Goal: Task Accomplishment & Management: Manage account settings

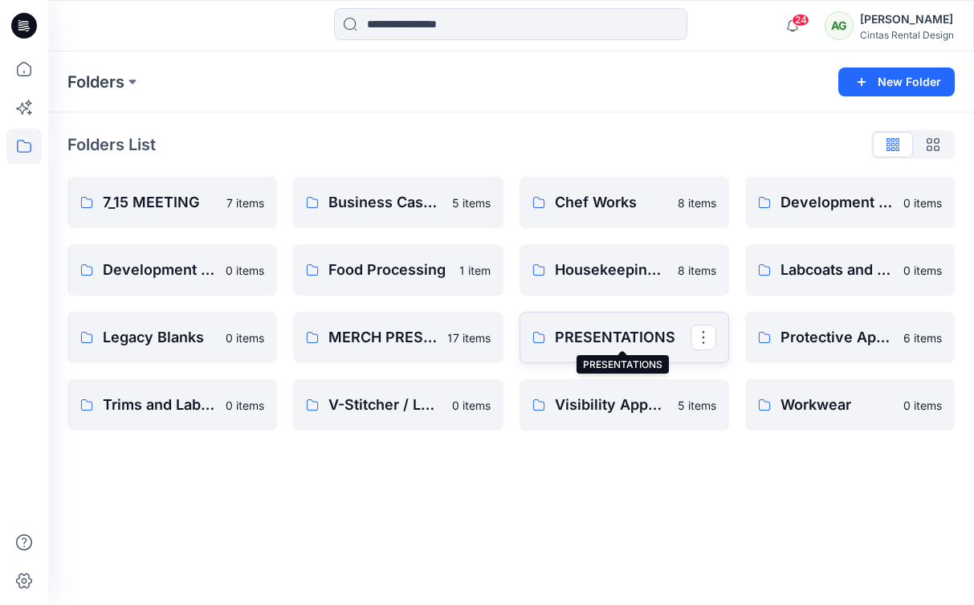
click at [606, 341] on p "PRESENTATIONS" at bounding box center [623, 337] width 136 height 22
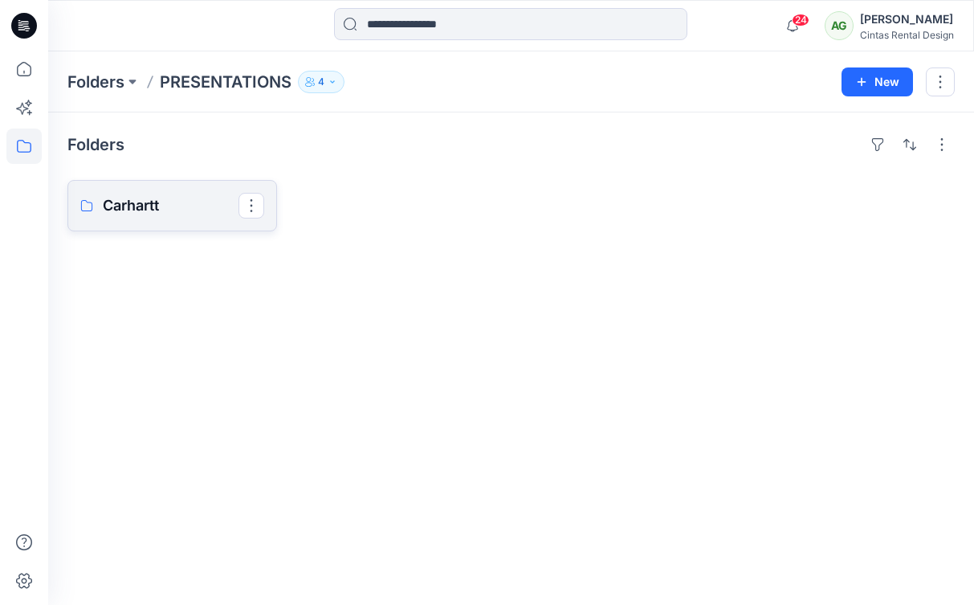
click at [143, 196] on p "Carhartt" at bounding box center [171, 205] width 136 height 22
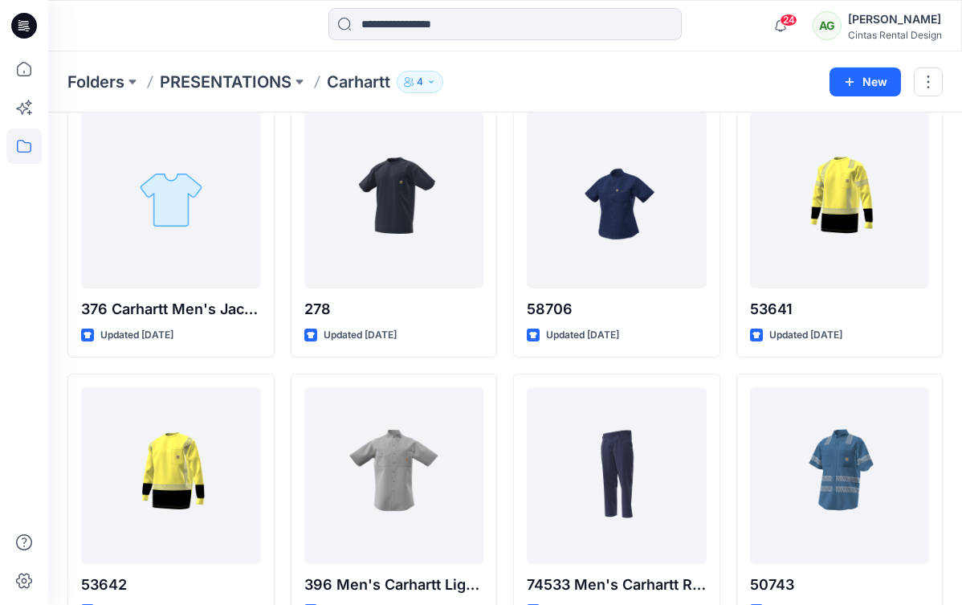
scroll to position [80, 0]
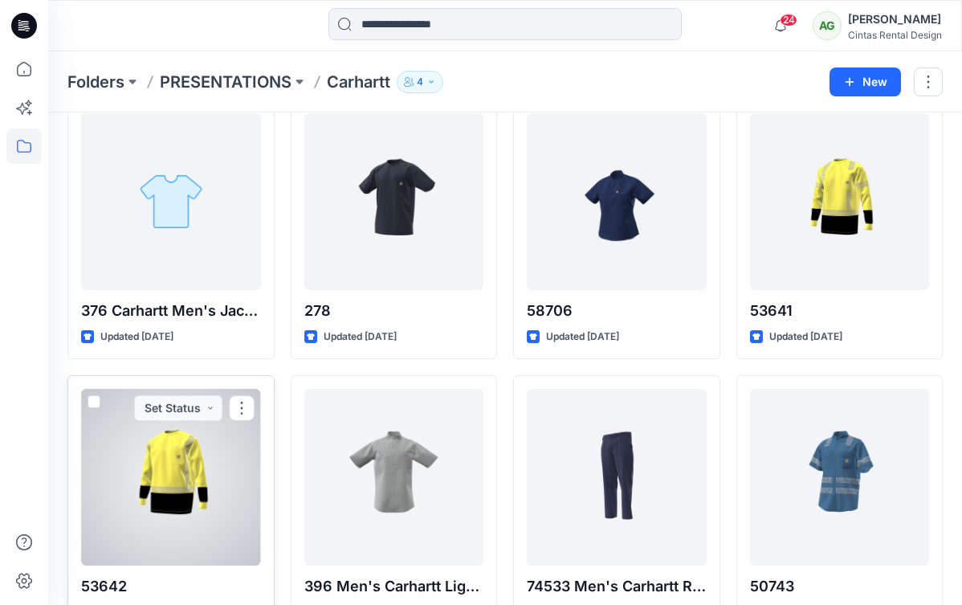
click at [188, 475] on div at bounding box center [171, 477] width 180 height 177
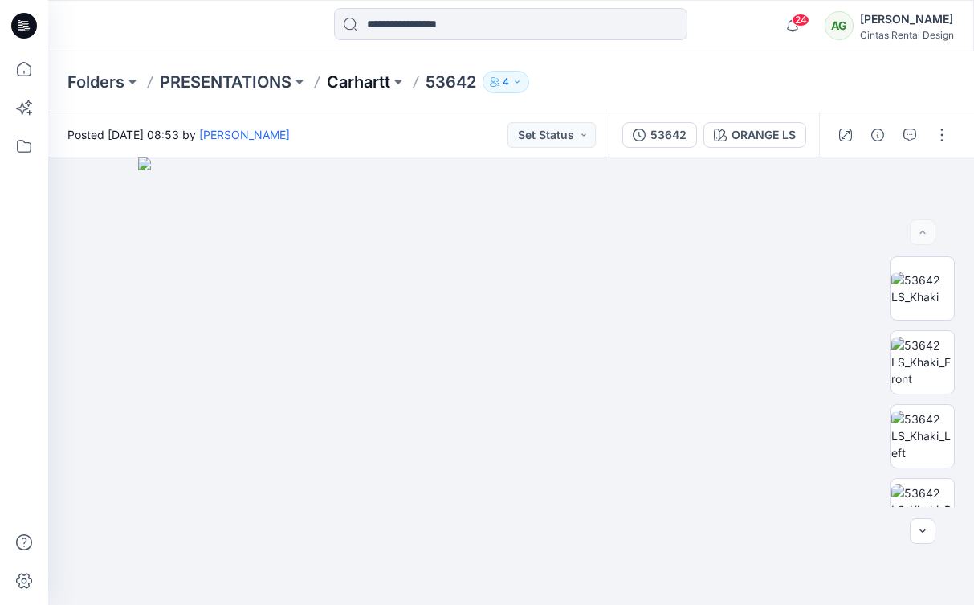
click at [364, 81] on p "Carhartt" at bounding box center [358, 82] width 63 height 22
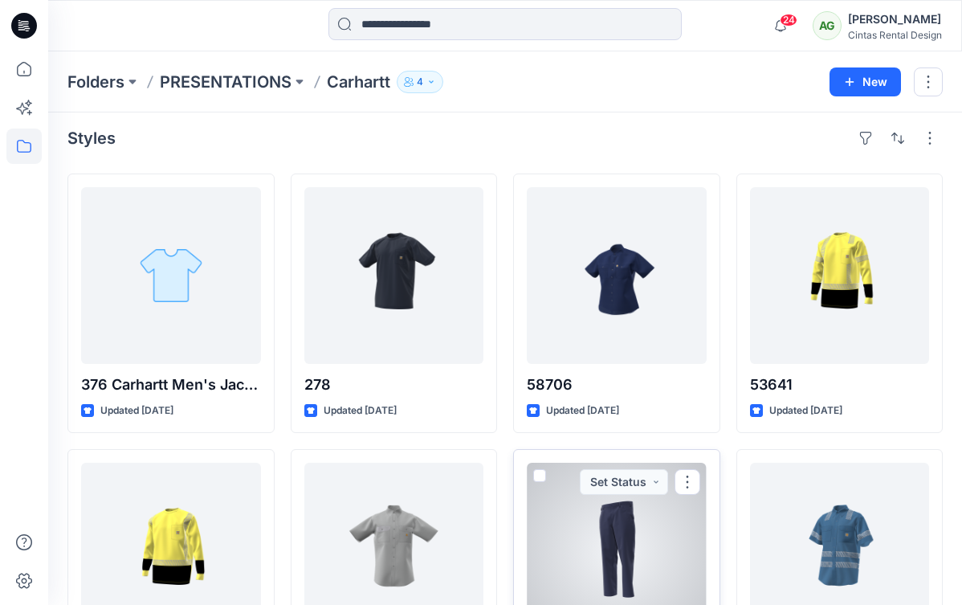
scroll to position [9, 0]
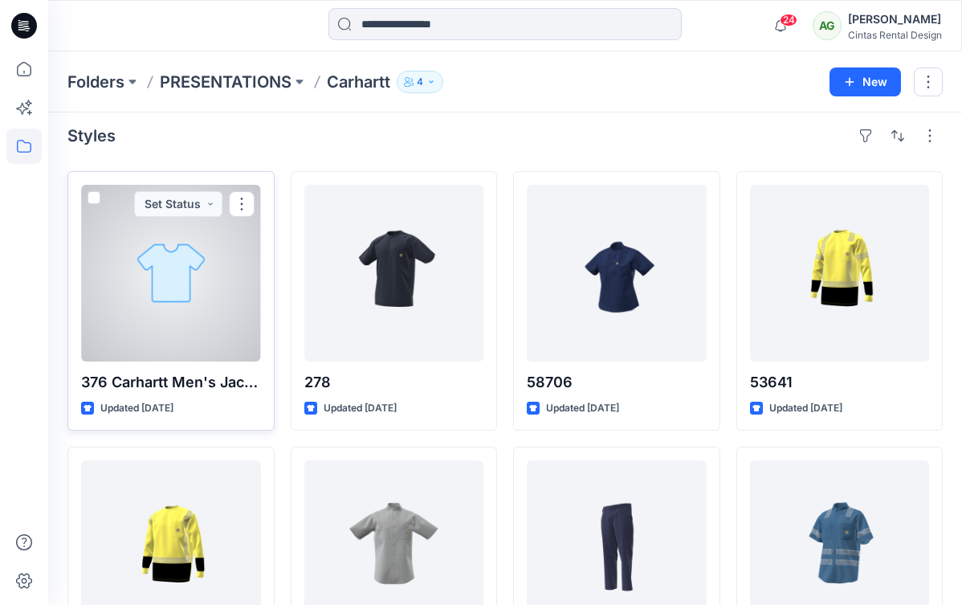
click at [153, 277] on div at bounding box center [171, 273] width 180 height 177
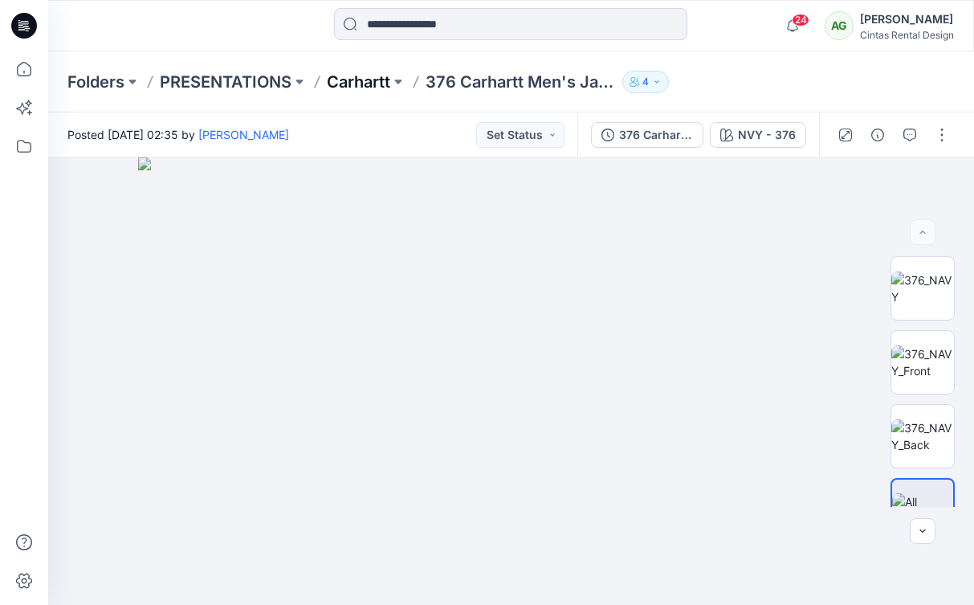
click at [361, 84] on p "Carhartt" at bounding box center [358, 82] width 63 height 22
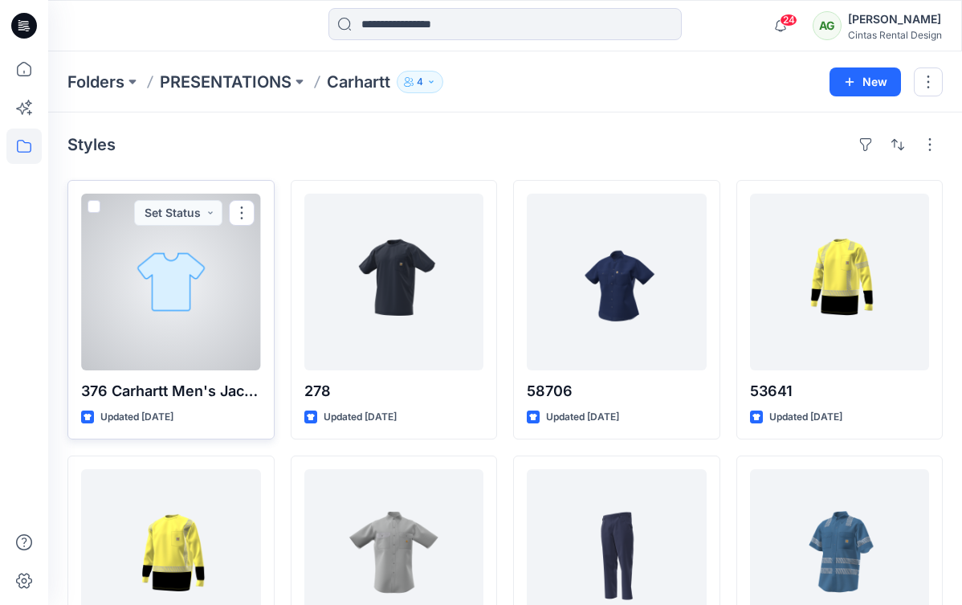
click at [198, 252] on div at bounding box center [171, 282] width 180 height 177
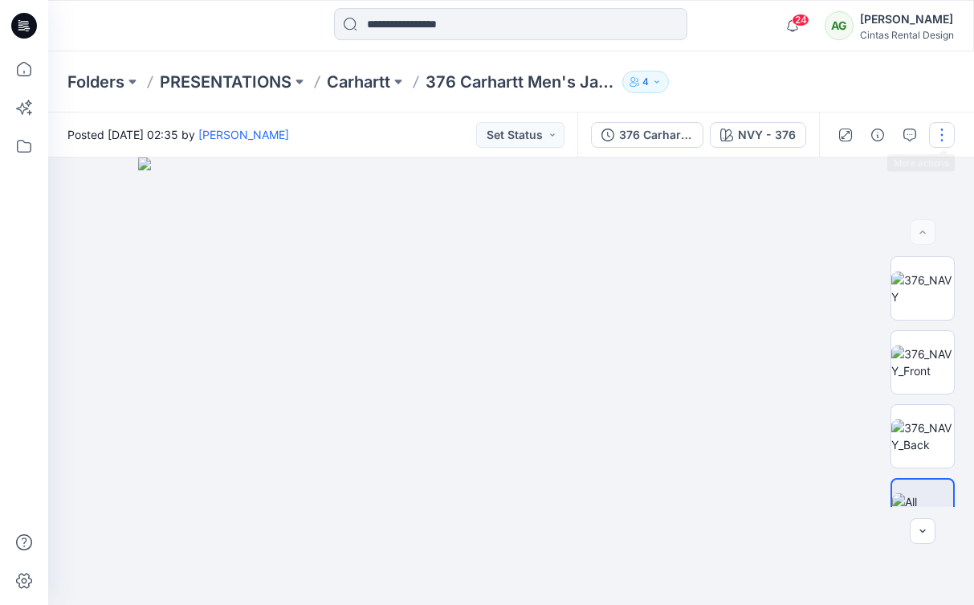
click at [947, 133] on button "button" at bounding box center [942, 135] width 26 height 26
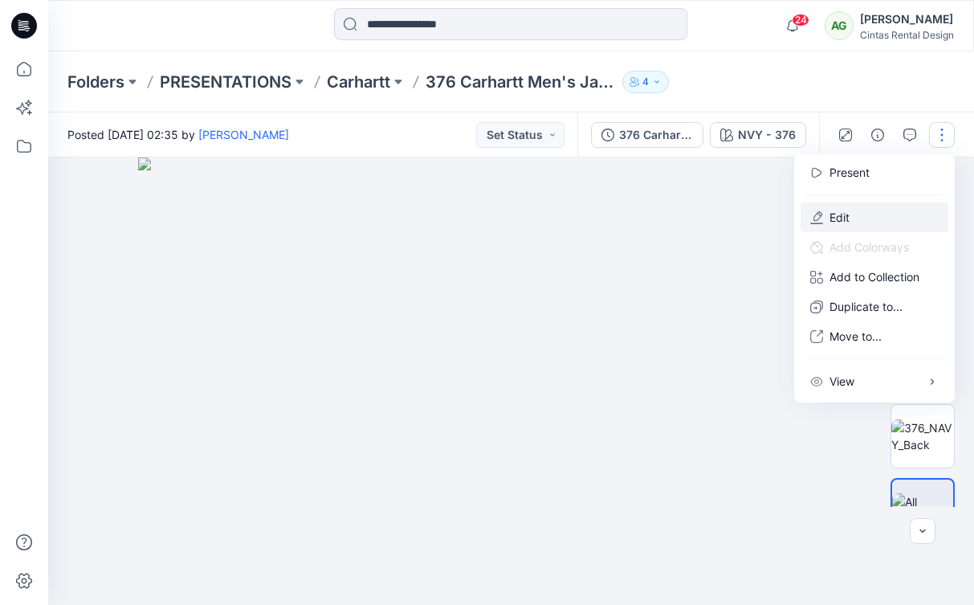
click at [861, 215] on button "Edit" at bounding box center [875, 217] width 148 height 30
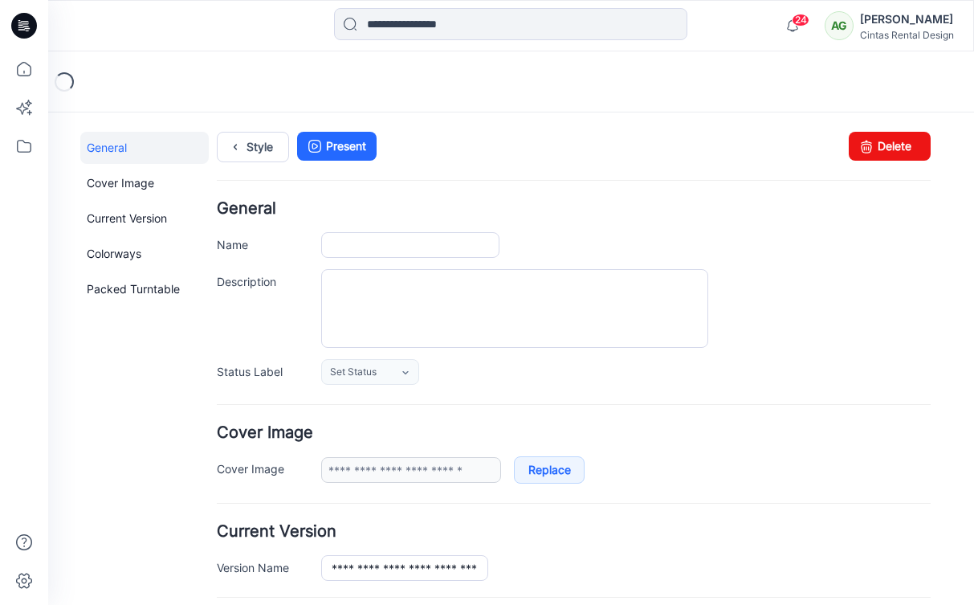
type input "**********"
type input "*********"
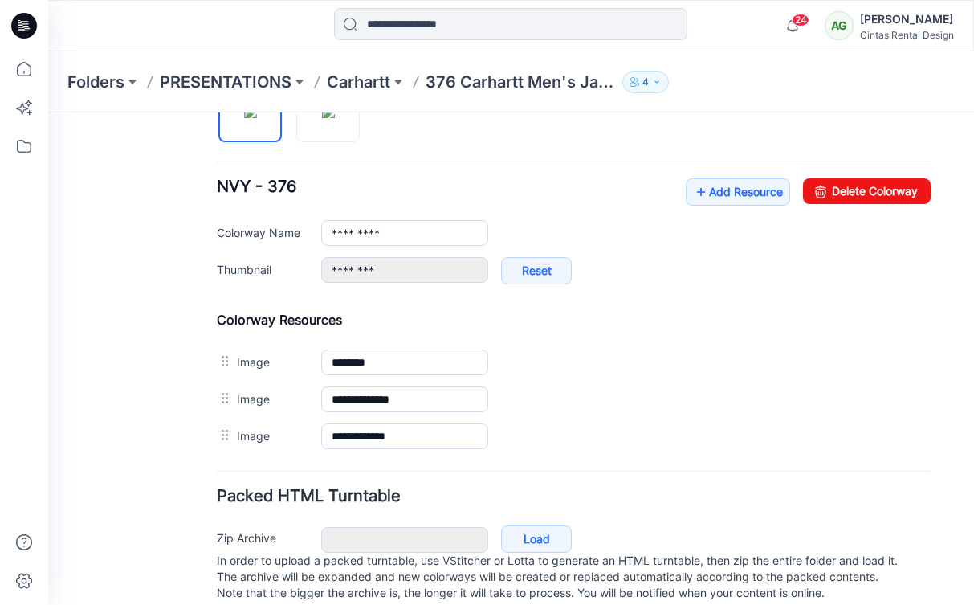
scroll to position [583, 0]
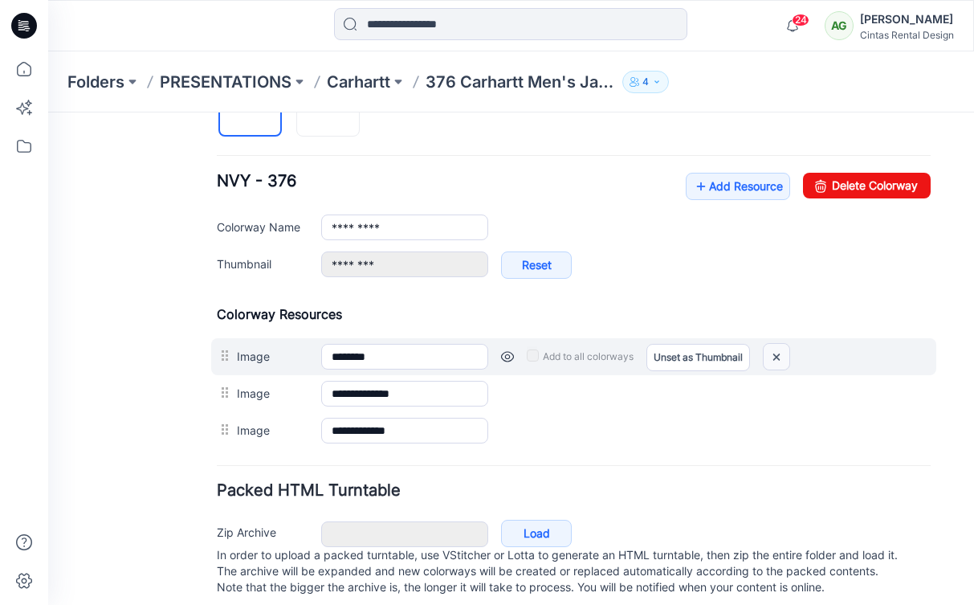
click at [775, 353] on img at bounding box center [777, 357] width 26 height 27
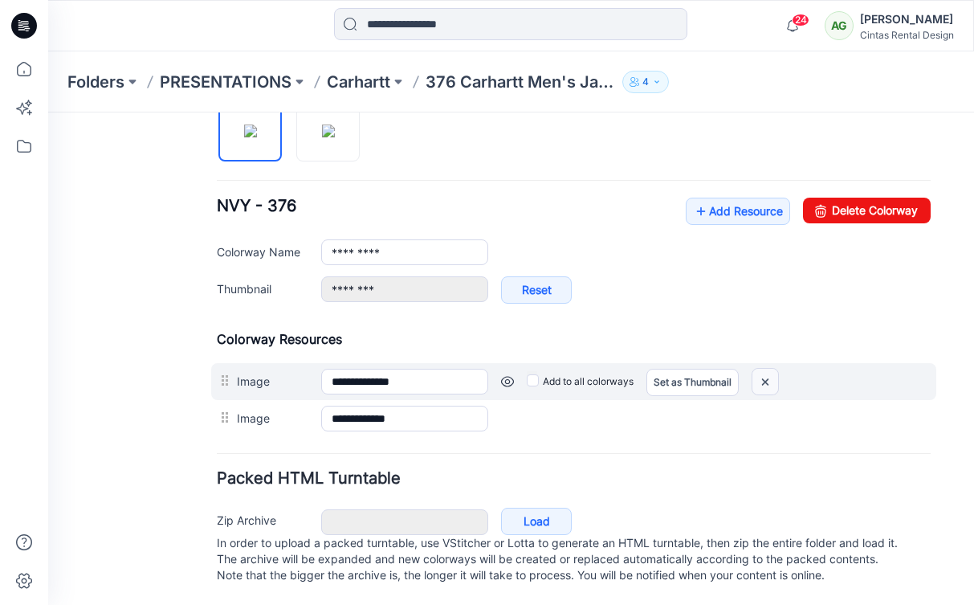
type input "**********"
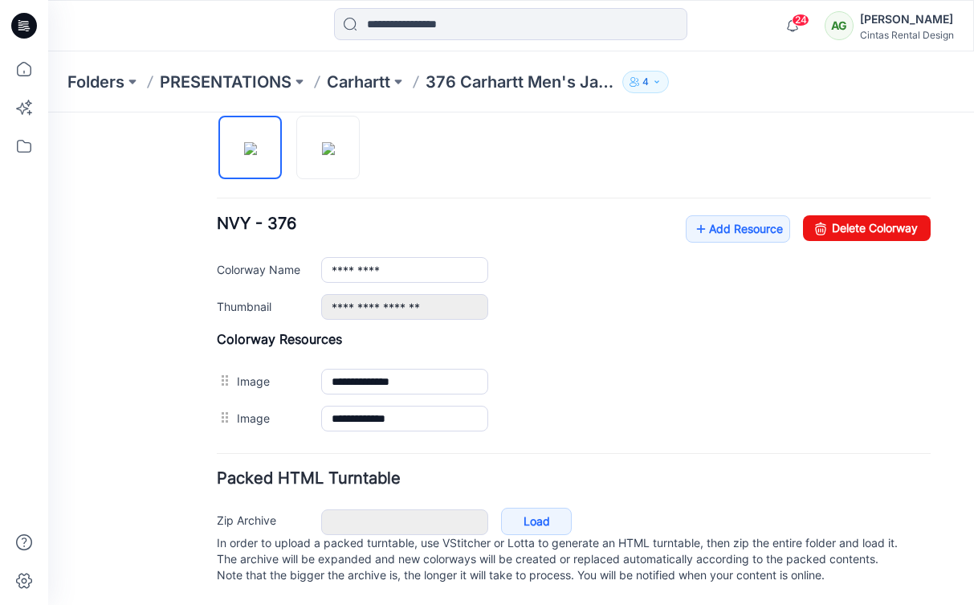
scroll to position [557, 0]
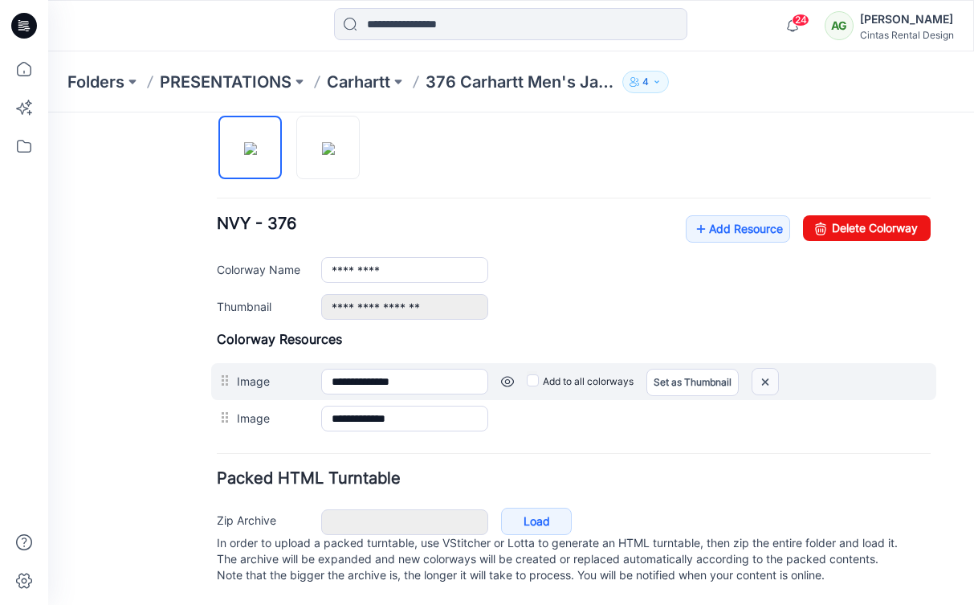
click at [763, 369] on img at bounding box center [766, 382] width 26 height 27
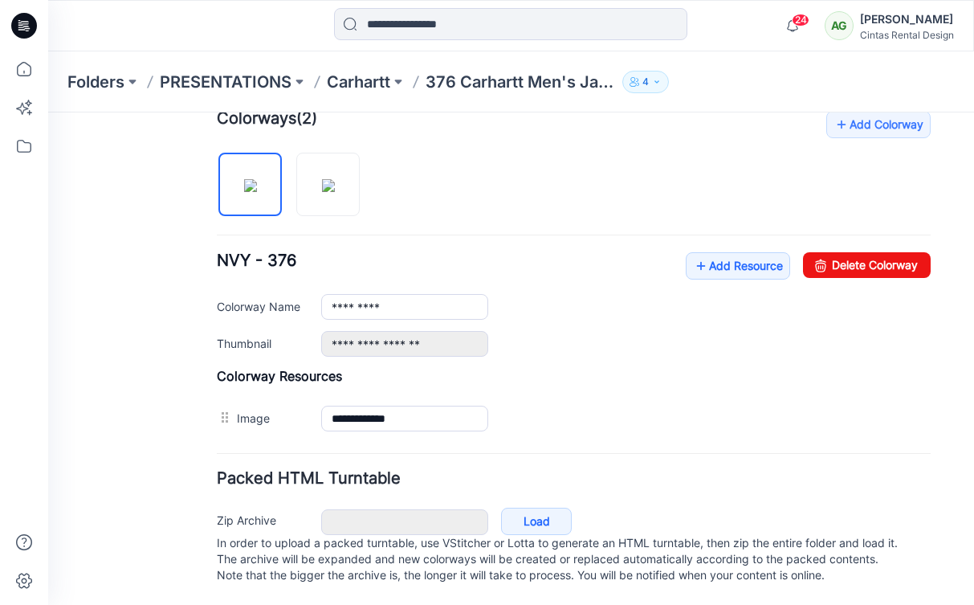
scroll to position [520, 0]
click at [48, 112] on img at bounding box center [48, 112] width 0 height 0
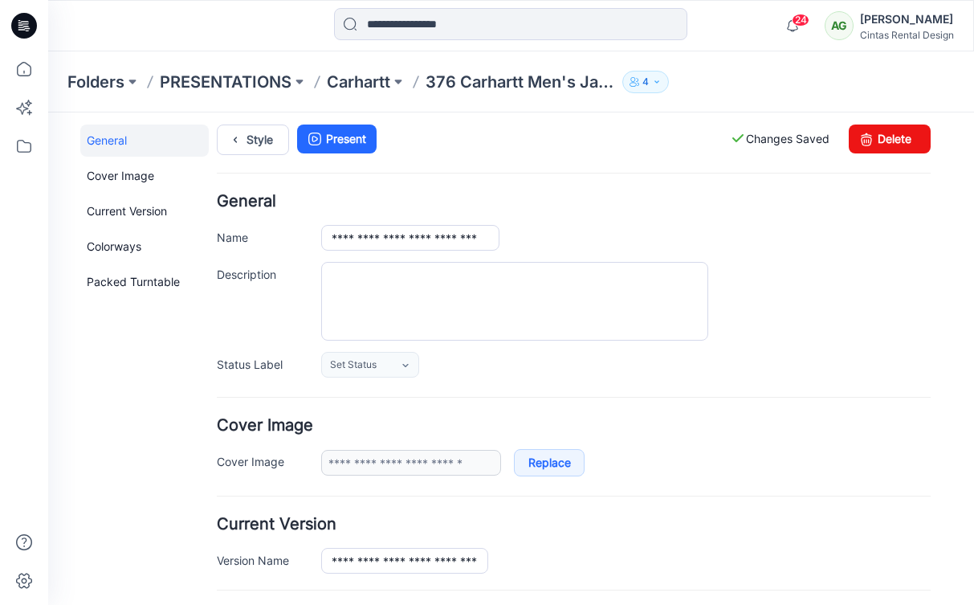
scroll to position [0, 0]
